Goal: Task Accomplishment & Management: Complete application form

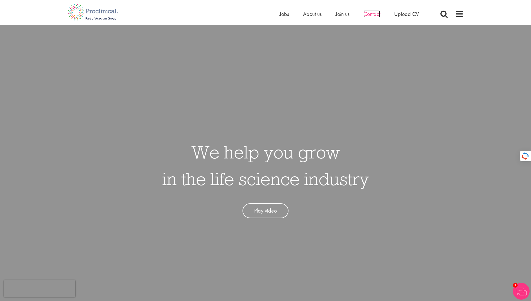
click at [374, 13] on span "Contact" at bounding box center [371, 13] width 17 height 7
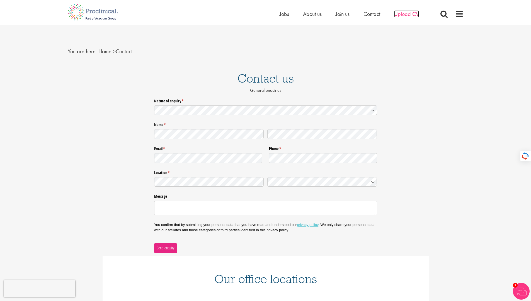
click at [404, 11] on span "Upload CV" at bounding box center [406, 13] width 25 height 7
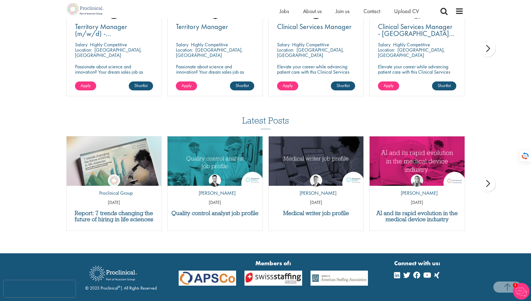
scroll to position [422, 0]
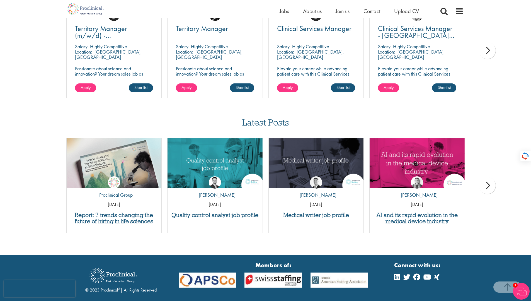
click at [482, 53] on div "next" at bounding box center [487, 50] width 17 height 17
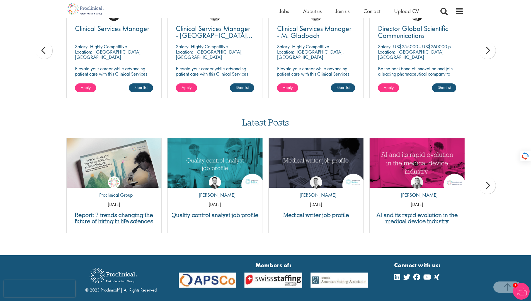
click at [482, 53] on div "next" at bounding box center [487, 50] width 17 height 17
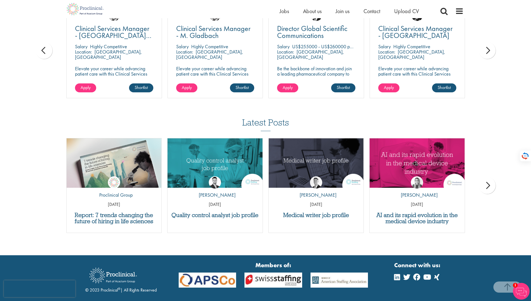
click at [482, 53] on div "next" at bounding box center [487, 50] width 17 height 17
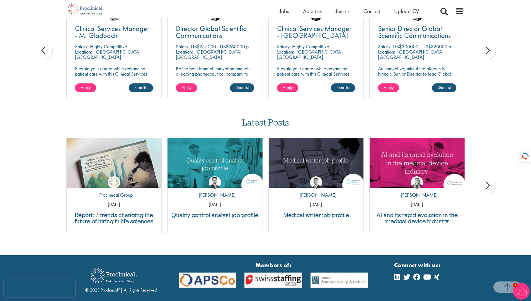
click at [482, 53] on div "next" at bounding box center [487, 50] width 17 height 17
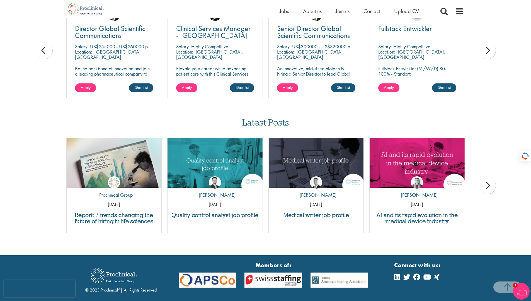
click at [482, 53] on div "next" at bounding box center [487, 50] width 17 height 17
